Goal: Transaction & Acquisition: Purchase product/service

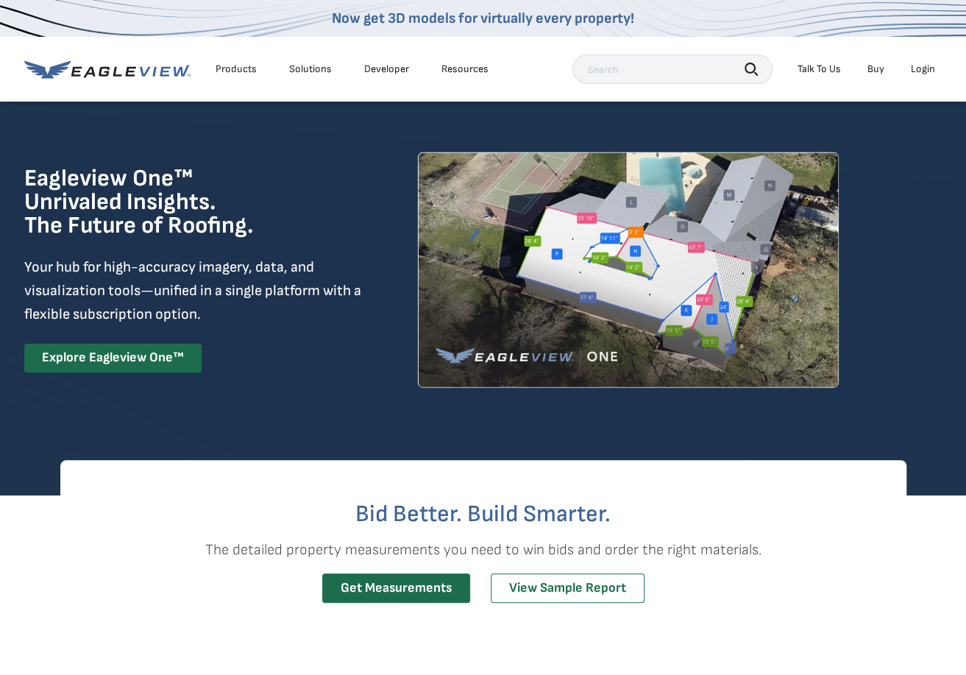
click at [915, 71] on div "Login" at bounding box center [923, 69] width 24 height 13
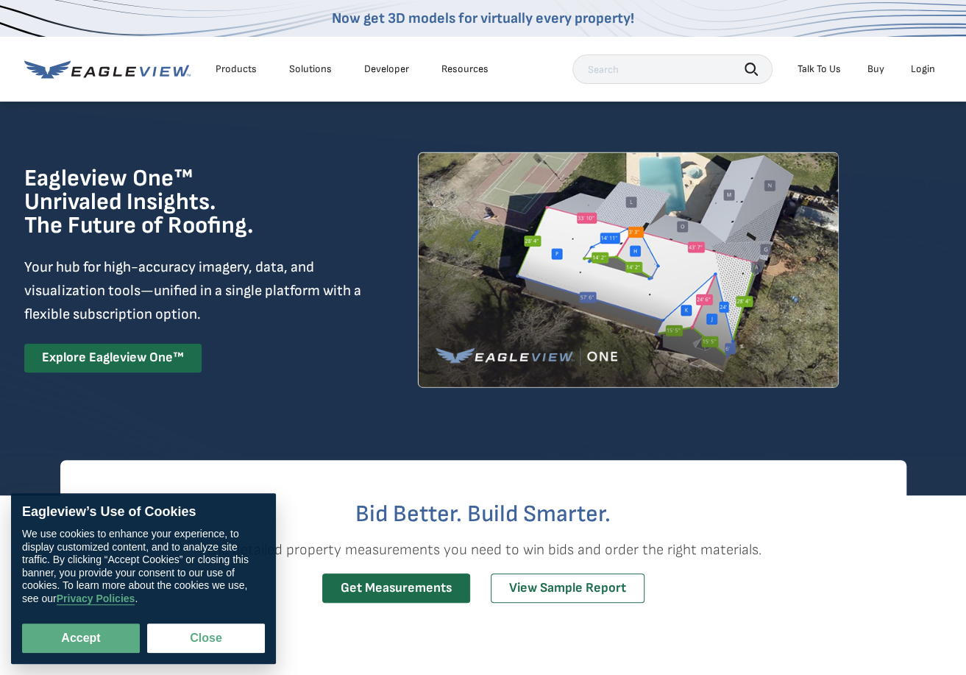
click at [924, 68] on div "Login" at bounding box center [923, 69] width 24 height 13
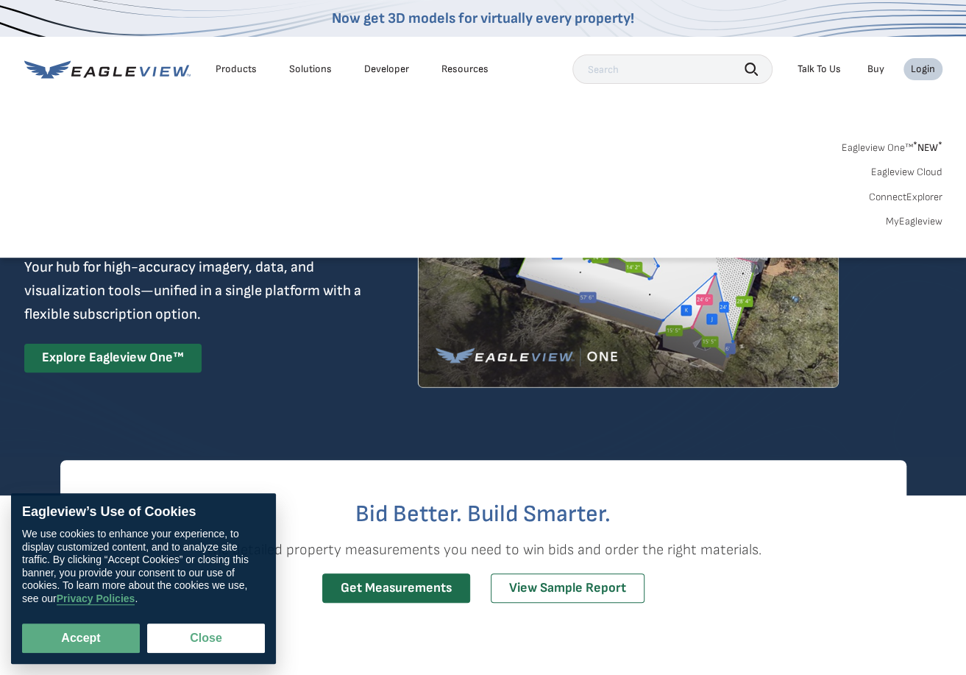
click at [911, 216] on link "MyEagleview" at bounding box center [914, 221] width 57 height 13
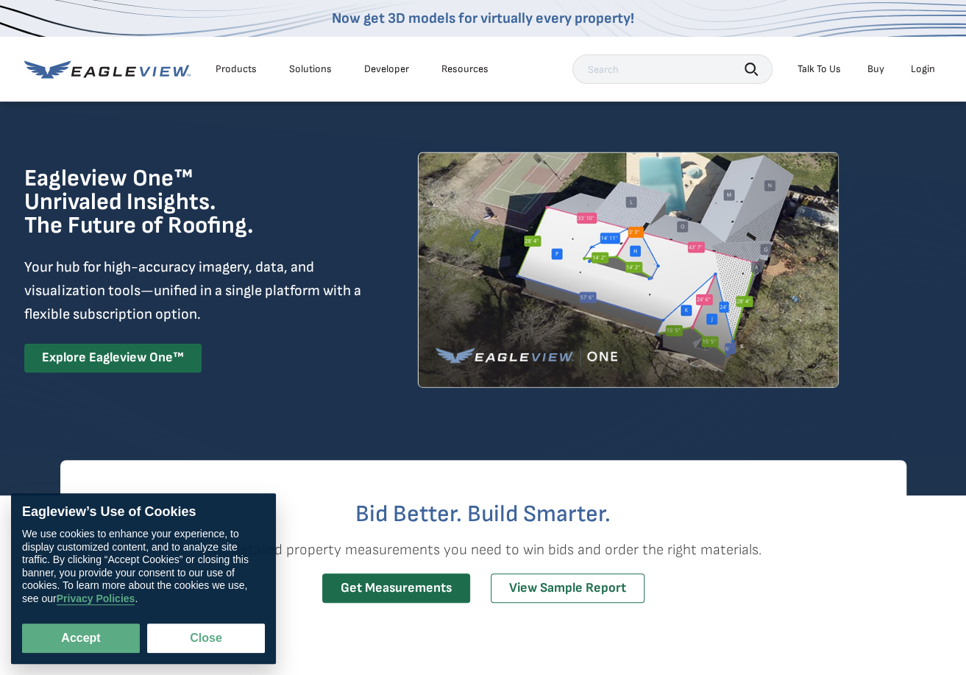
click at [913, 68] on div "Login" at bounding box center [923, 69] width 24 height 13
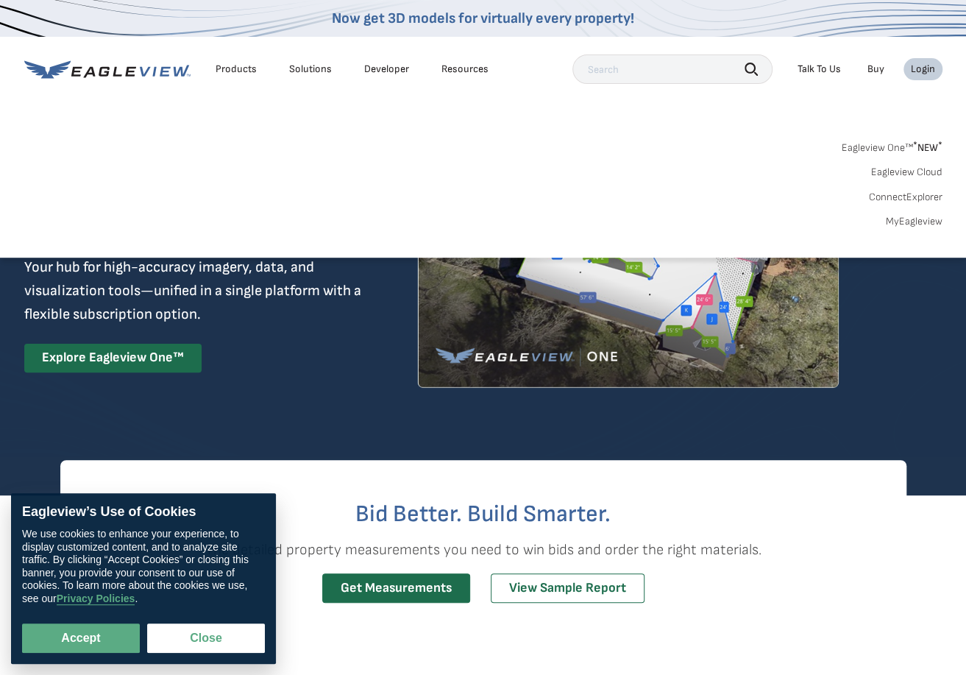
click at [913, 217] on link "MyEagleview" at bounding box center [914, 221] width 57 height 13
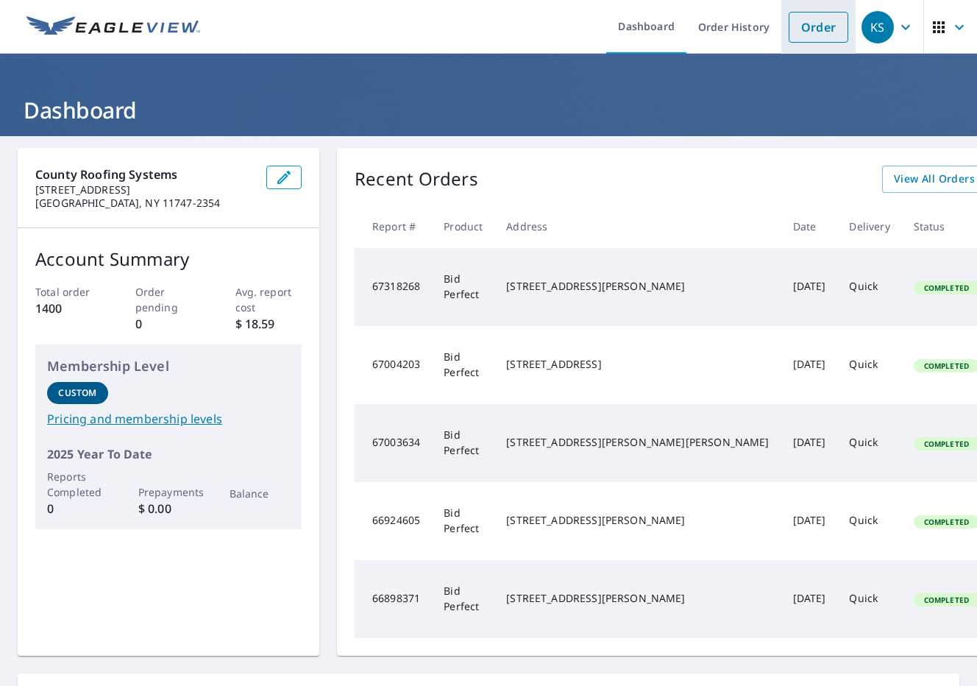
click at [813, 25] on link "Order" at bounding box center [819, 27] width 60 height 31
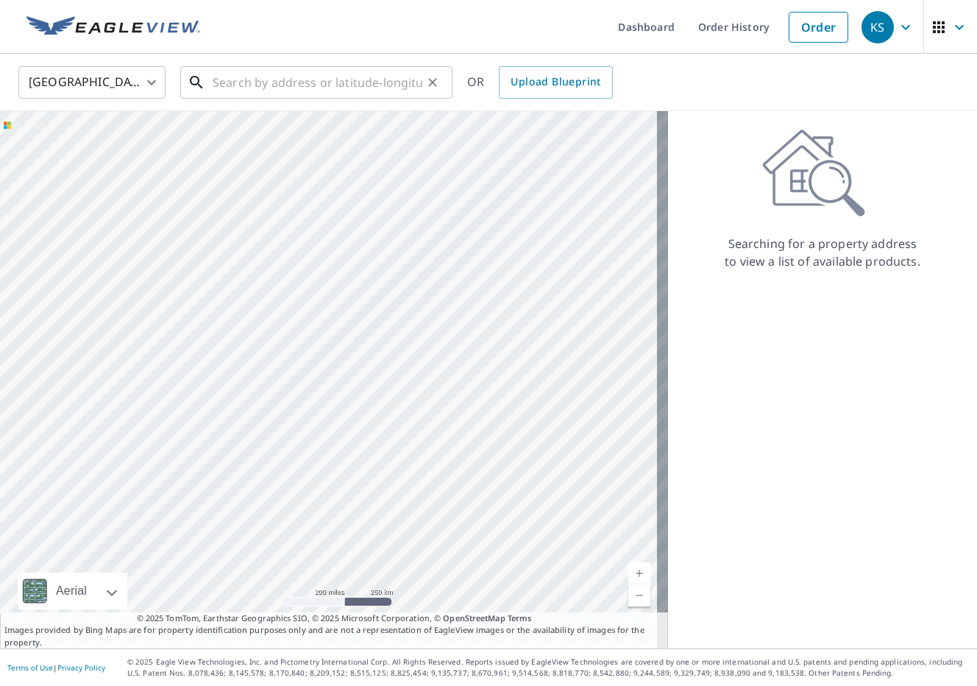
click at [280, 91] on input "text" at bounding box center [318, 82] width 210 height 41
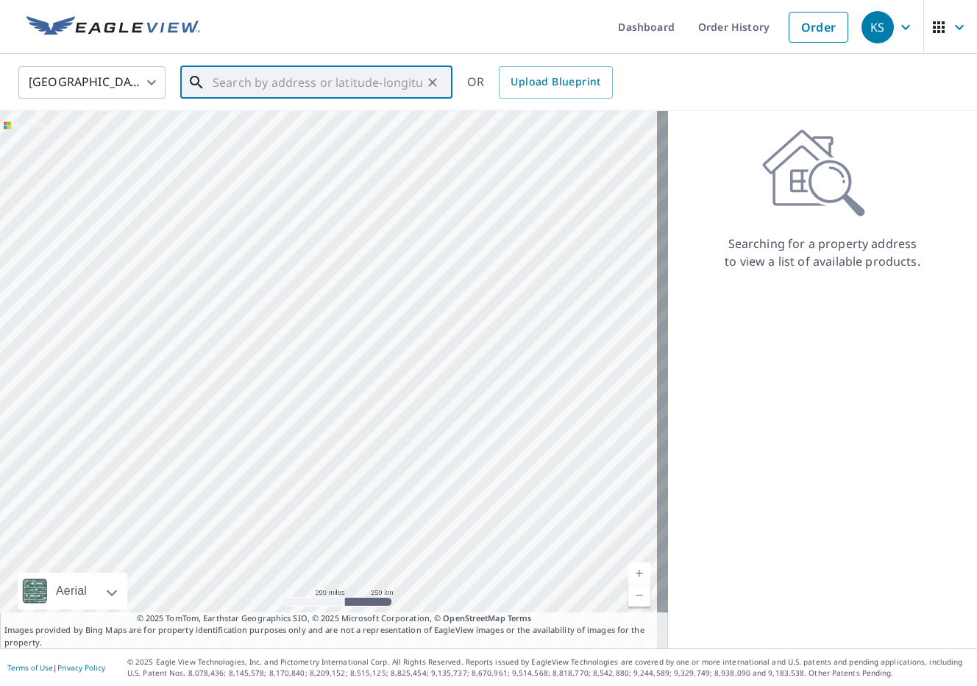
paste input "150 Coachman Pl ESyosset, NY 11791"
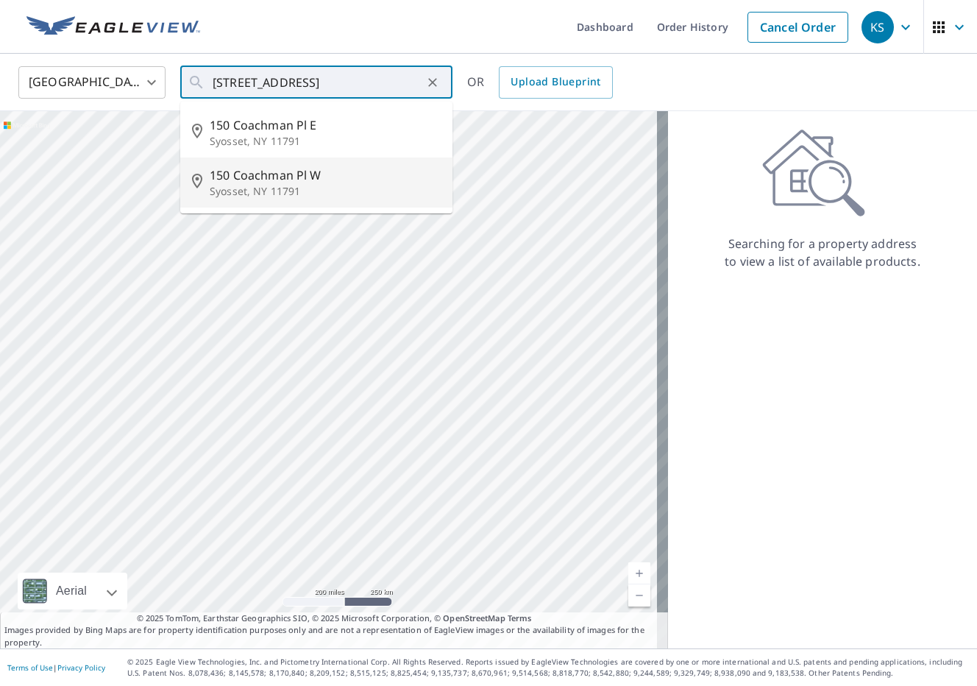
click at [768, 89] on div "United States US ​ 150 Coachman Pl ESyosset, NY 11791 ​ 150 Coachman Pl E Syoss…" at bounding box center [483, 82] width 952 height 35
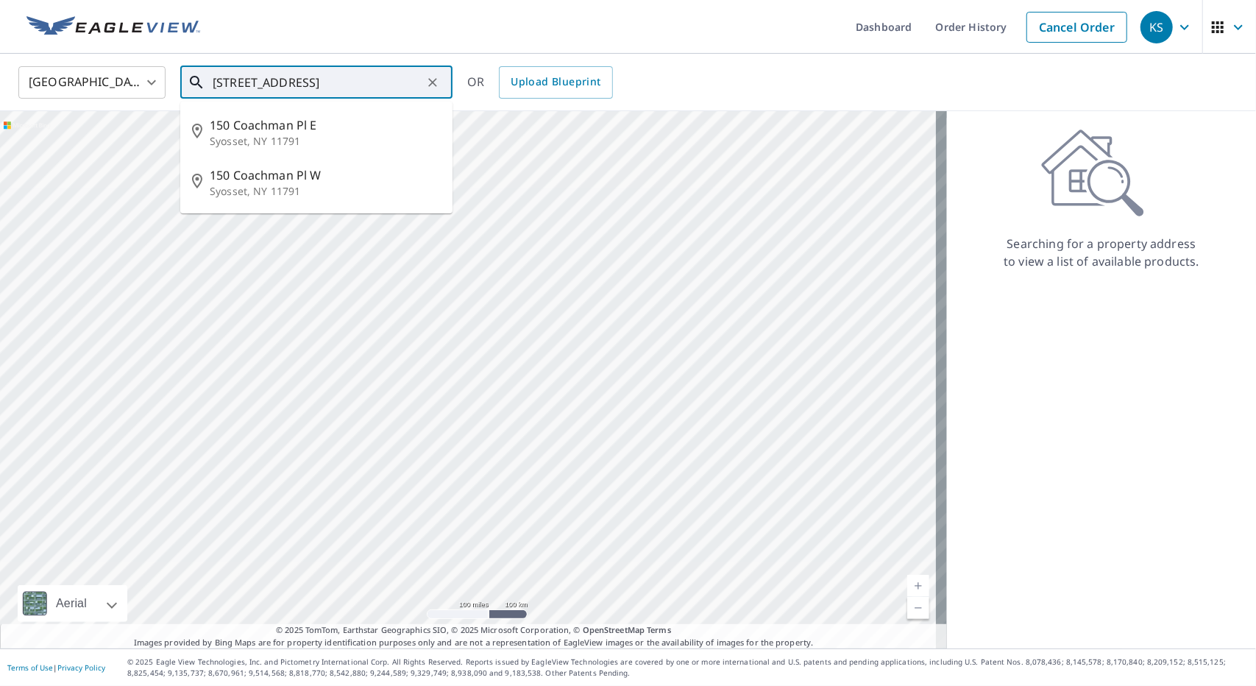
click at [421, 77] on input "150 Coachman Pl ESyosset, NY 11791" at bounding box center [318, 82] width 210 height 41
click at [283, 126] on span "150 Coachman Pl E" at bounding box center [325, 125] width 231 height 18
type input "150 Coachman Pl E Syosset, NY 11791"
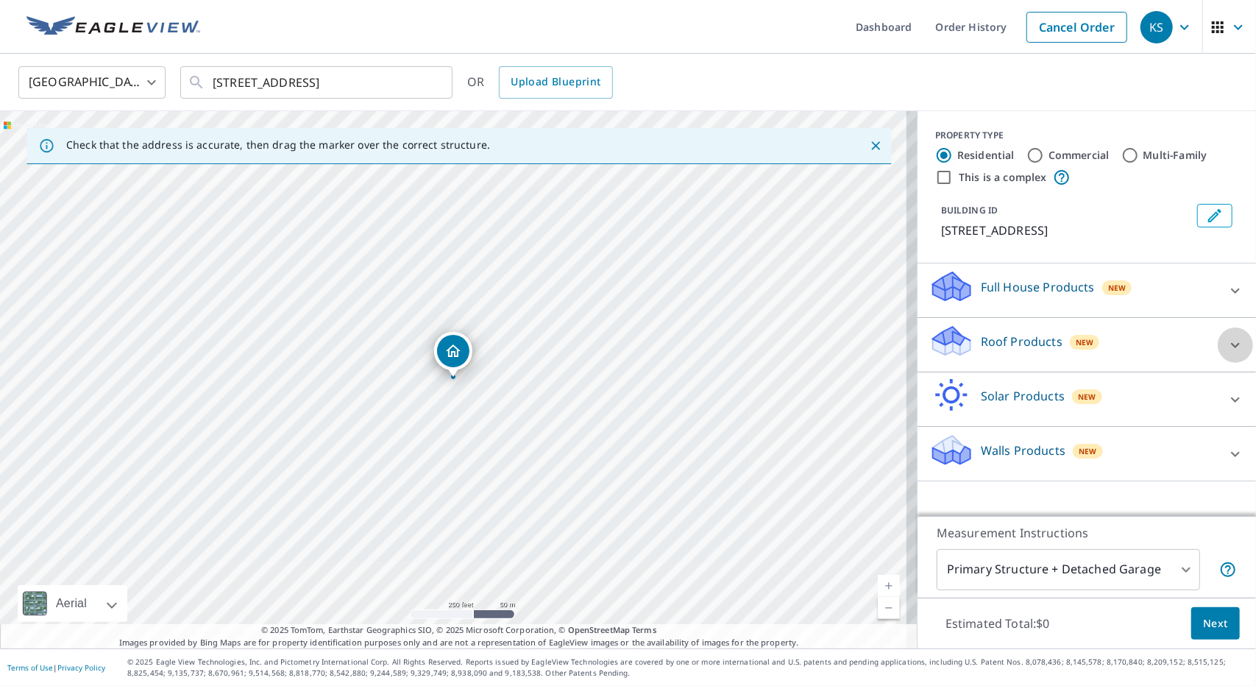
click at [977, 347] on icon at bounding box center [1236, 345] width 18 height 18
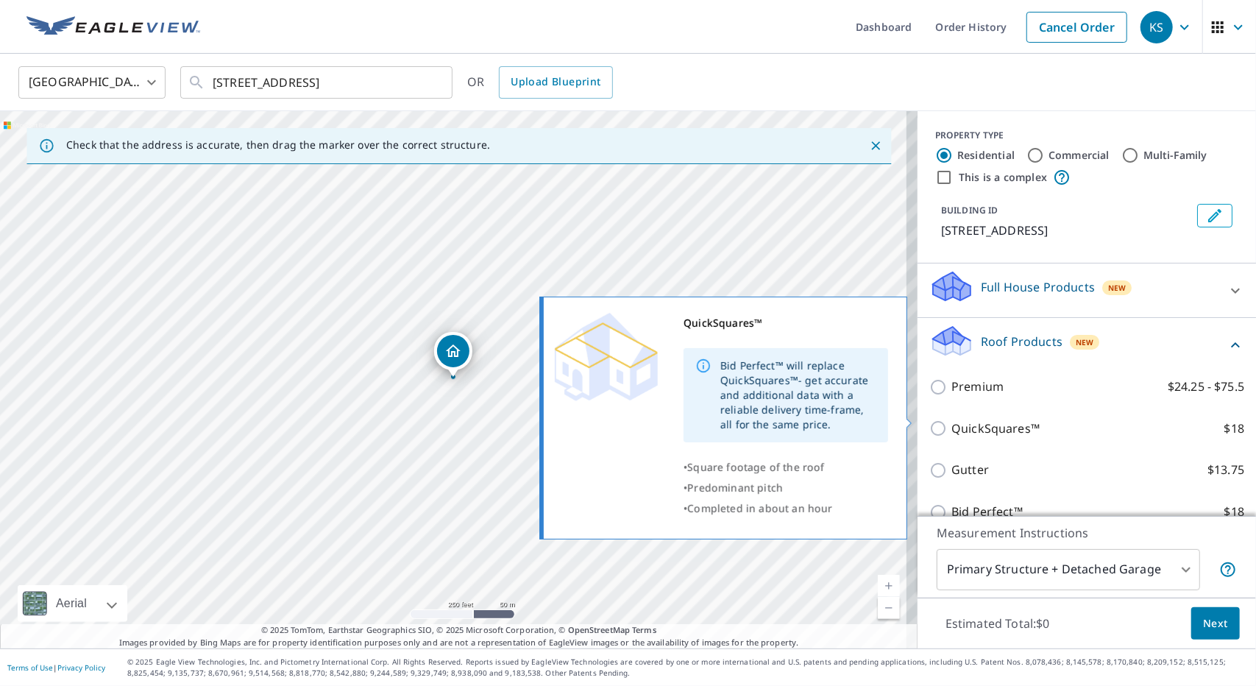
scroll to position [74, 0]
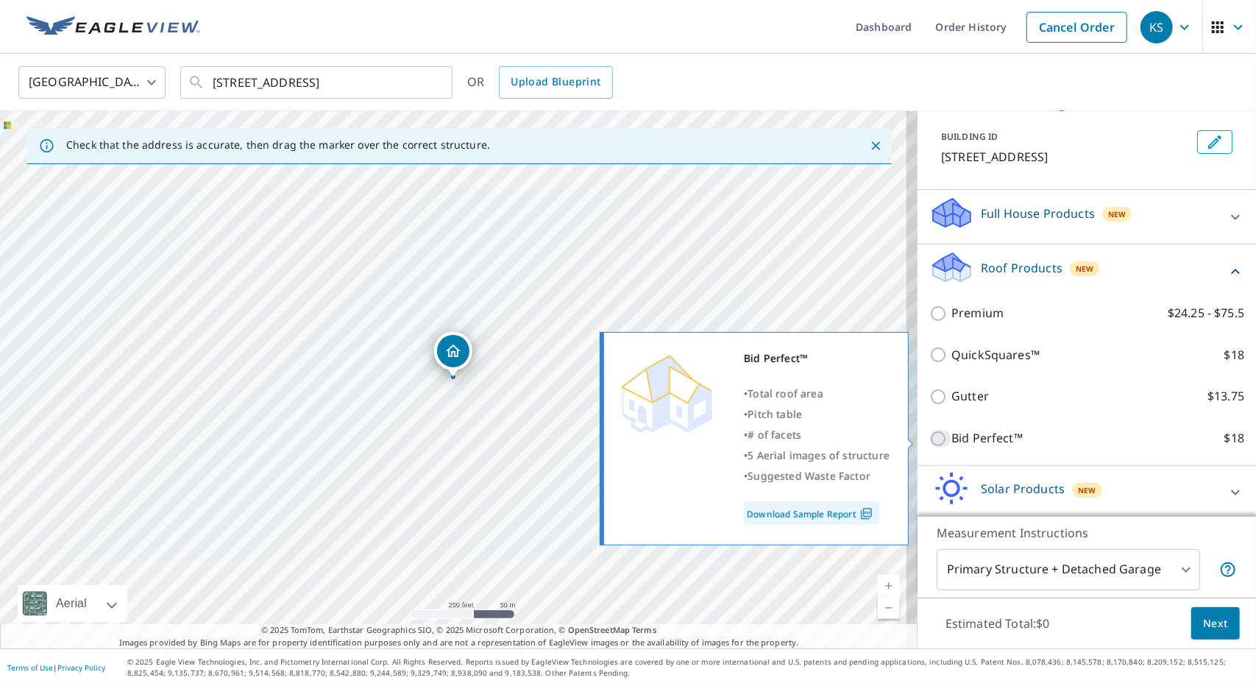
click at [932, 438] on input "Bid Perfect™ $18" at bounding box center [941, 439] width 22 height 18
checkbox input "true"
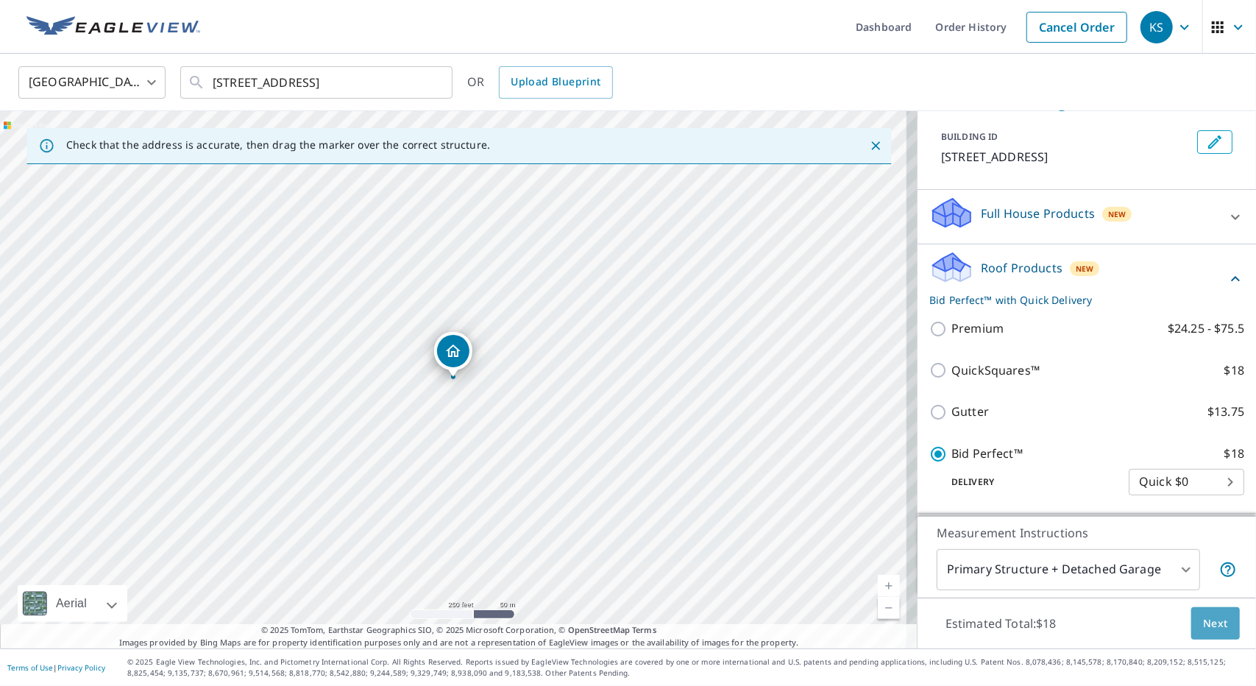
click at [977, 623] on span "Next" at bounding box center [1215, 624] width 25 height 18
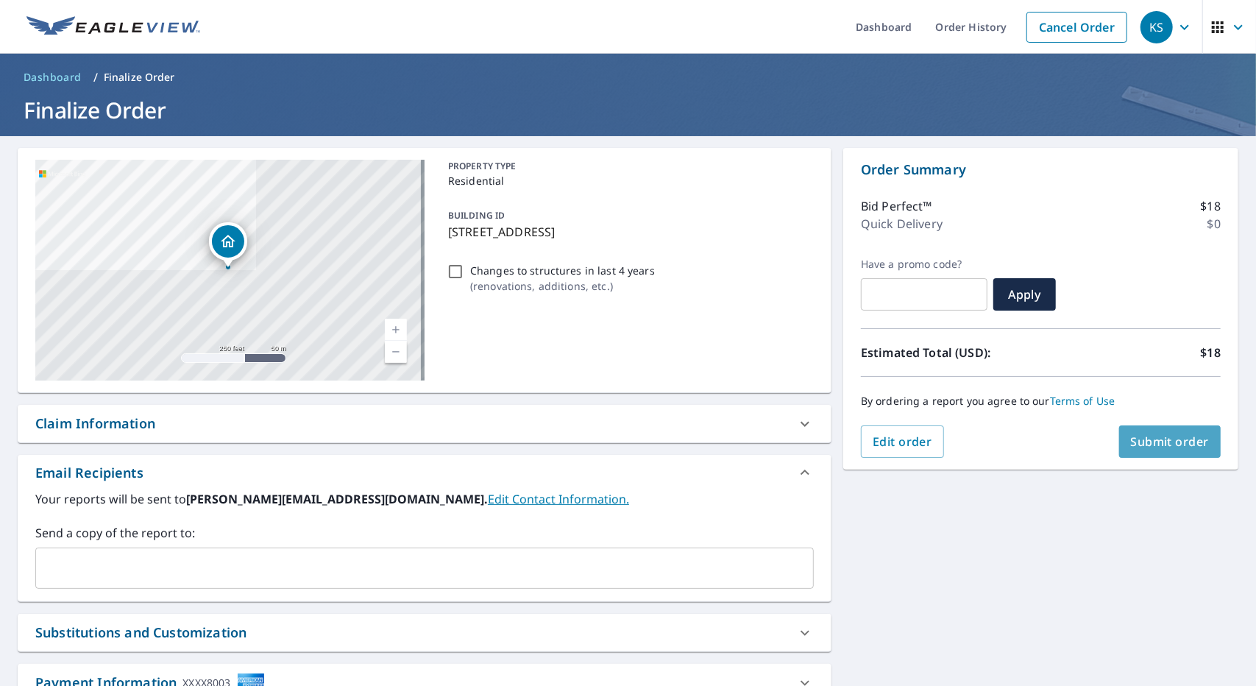
click at [977, 431] on button "Submit order" at bounding box center [1170, 441] width 102 height 32
checkbox input "true"
